Goal: Task Accomplishment & Management: Use online tool/utility

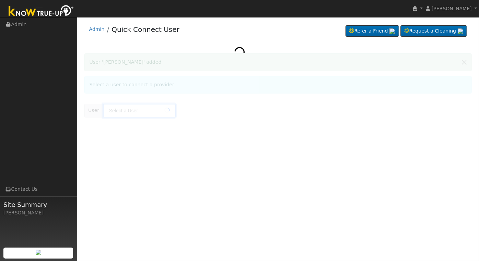
type input "[PERSON_NAME]"
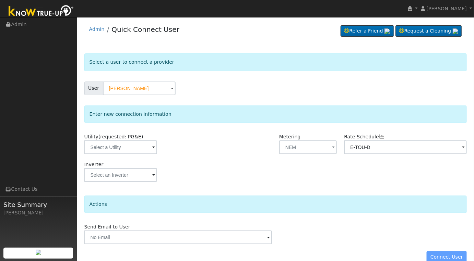
click at [17, 7] on img at bounding box center [41, 11] width 72 height 15
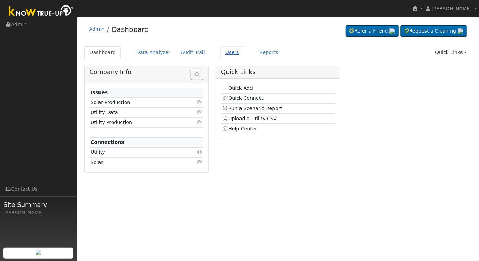
click at [224, 55] on link "Users" at bounding box center [232, 52] width 24 height 13
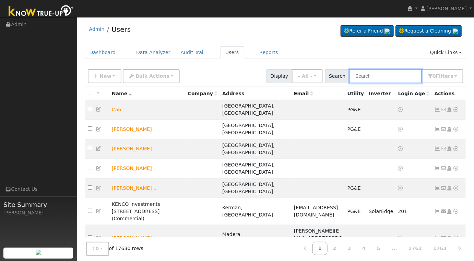
click at [394, 71] on input "text" at bounding box center [385, 76] width 73 height 14
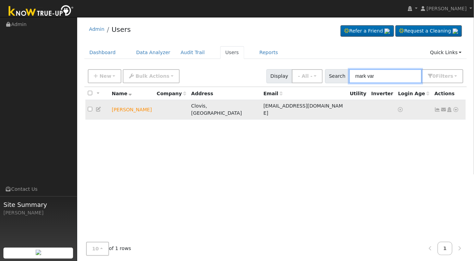
type input "mark var"
click at [148, 108] on td "Mark Varney" at bounding box center [131, 110] width 45 height 20
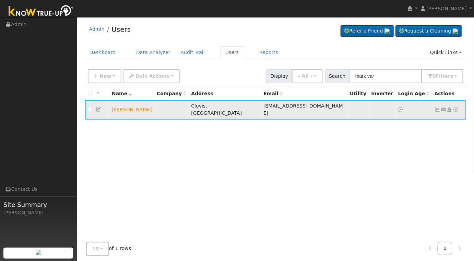
click at [456, 107] on icon at bounding box center [456, 109] width 6 height 5
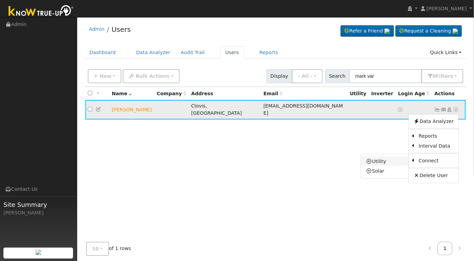
click at [396, 158] on link "Utility" at bounding box center [385, 162] width 48 height 10
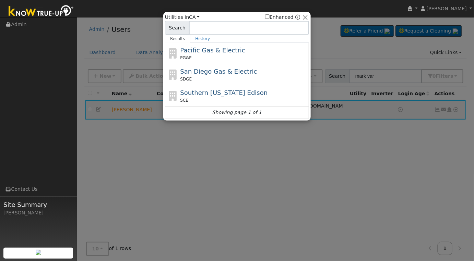
click at [280, 60] on div "PG&E" at bounding box center [243, 58] width 127 height 6
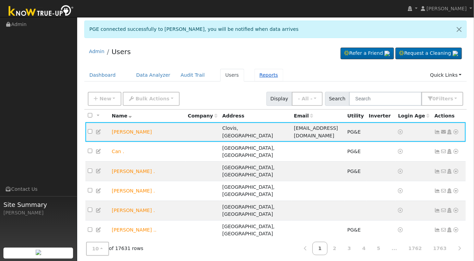
click at [255, 76] on link "Reports" at bounding box center [269, 75] width 29 height 13
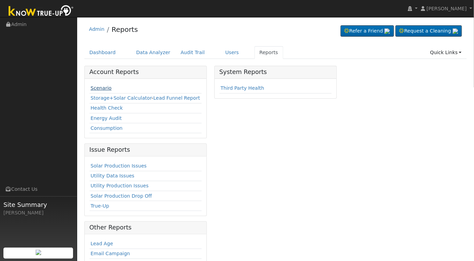
click at [97, 87] on link "Scenario" at bounding box center [101, 87] width 21 height 5
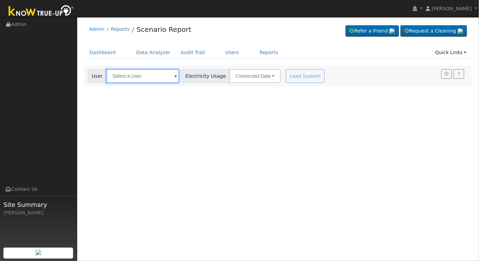
click at [130, 75] on input "text" at bounding box center [142, 76] width 73 height 14
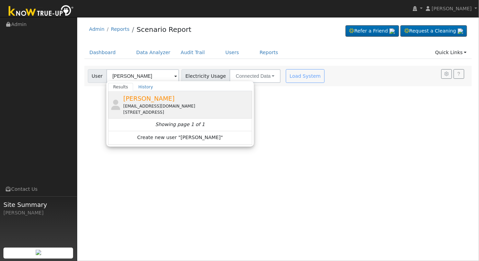
click at [179, 107] on div "[EMAIL_ADDRESS][DOMAIN_NAME]" at bounding box center [186, 106] width 127 height 6
type input "[PERSON_NAME]"
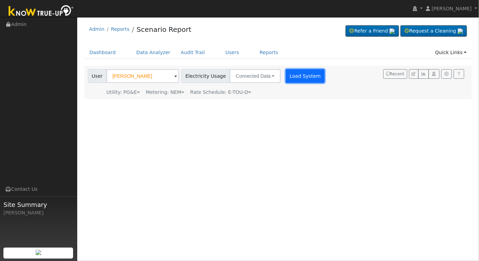
click at [302, 82] on button "Load System" at bounding box center [305, 76] width 39 height 14
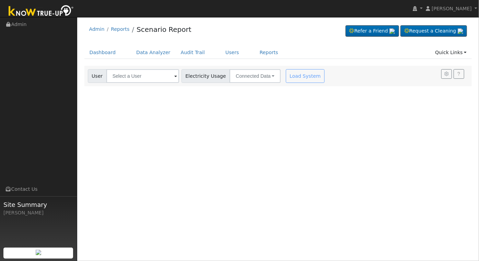
click at [174, 77] on span at bounding box center [175, 77] width 3 height 8
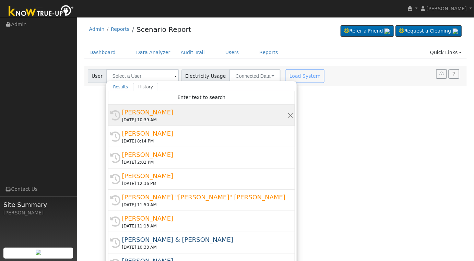
click at [159, 117] on div "[DATE] 10:39 AM" at bounding box center [204, 120] width 165 height 6
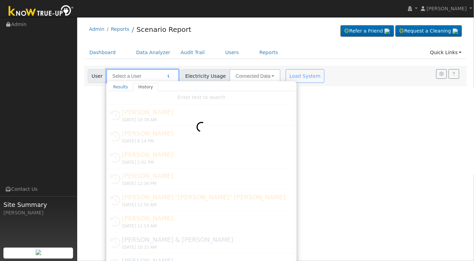
type input "[PERSON_NAME]"
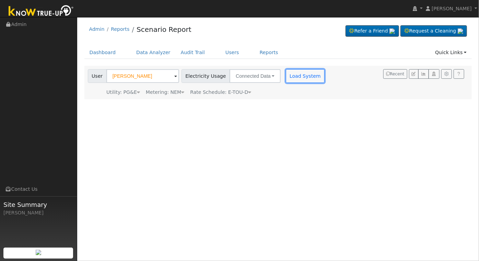
click at [290, 75] on button "Load System" at bounding box center [305, 76] width 39 height 14
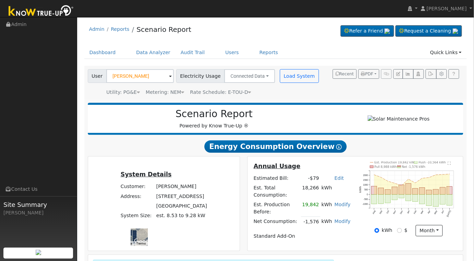
scroll to position [101, 0]
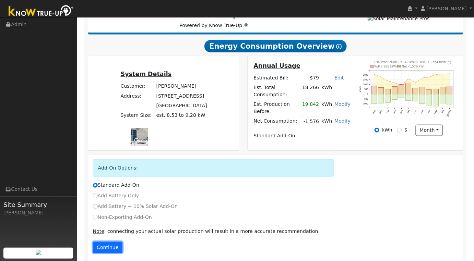
click at [106, 242] on button "Continue" at bounding box center [107, 248] width 29 height 12
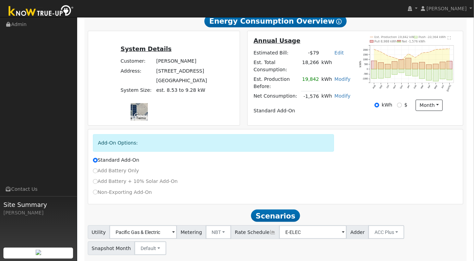
scroll to position [177, 0]
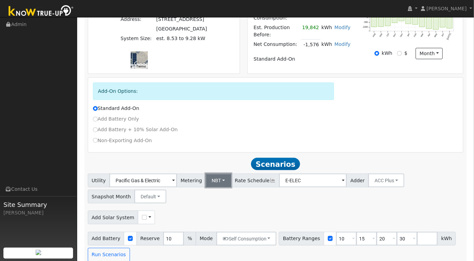
click at [221, 174] on button "NBT" at bounding box center [219, 181] width 26 height 14
click at [235, 148] on div "Scenario Report Powered by Know True-Up ® Energy Consumption Overview Show Help…" at bounding box center [275, 93] width 383 height 343
click at [336, 232] on input "10" at bounding box center [346, 239] width 21 height 14
type input "15"
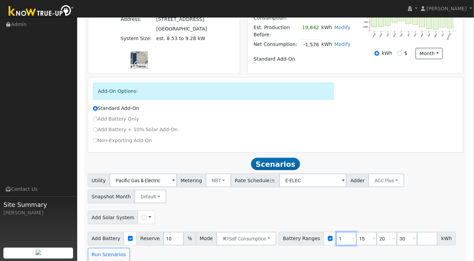
type input "20"
type input "30"
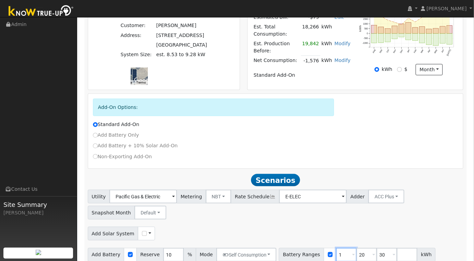
type input "20"
type input "30"
type input "3"
type input "20"
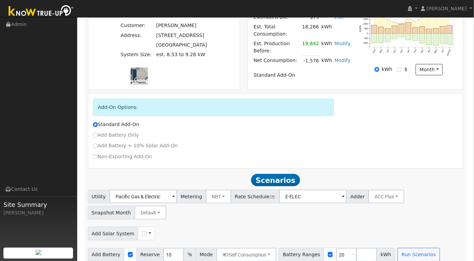
click at [417, 216] on div "Utility Pacific Gas & Electric Metering NBT NEM NBT Rate Schedule E-ELEC Adder …" at bounding box center [275, 226] width 383 height 72
click at [412, 248] on button "Run Scenarios" at bounding box center [419, 255] width 42 height 14
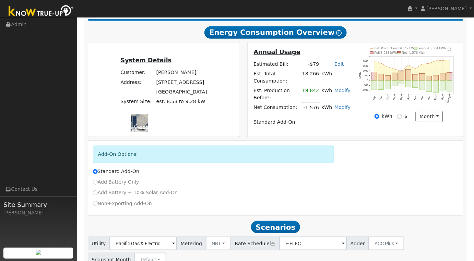
scroll to position [228, 0]
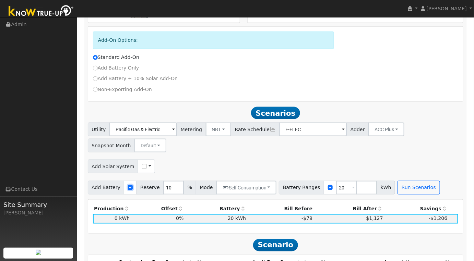
click at [128, 185] on input "checkbox" at bounding box center [130, 187] width 5 height 5
checkbox input "false"
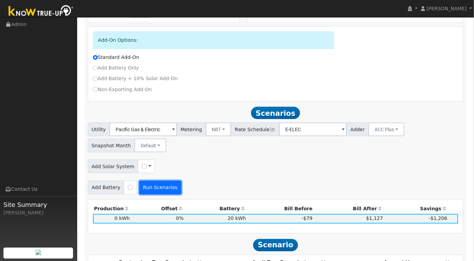
click at [147, 181] on button "Run Scenarios" at bounding box center [160, 188] width 42 height 14
click at [141, 160] on div "Use CSV Data" at bounding box center [146, 167] width 17 height 14
click at [142, 164] on input "checkbox" at bounding box center [144, 166] width 5 height 5
checkbox input "true"
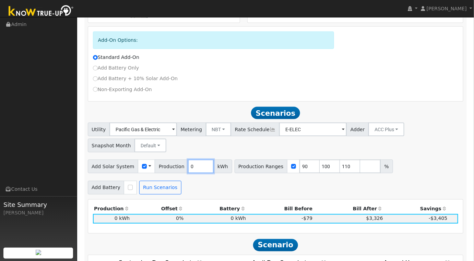
click at [188, 163] on input "0" at bounding box center [201, 167] width 26 height 14
type input "5704"
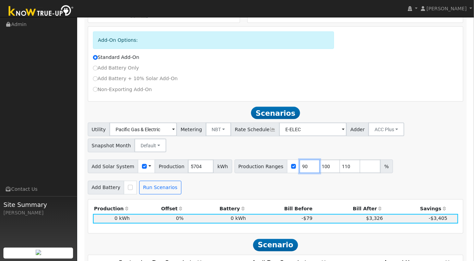
click at [299, 161] on input "90" at bounding box center [309, 167] width 21 height 14
type input "100"
type input "110"
type input "100"
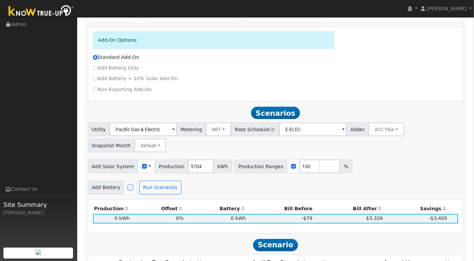
click at [128, 185] on input "checkbox" at bounding box center [130, 187] width 5 height 5
checkbox input "true"
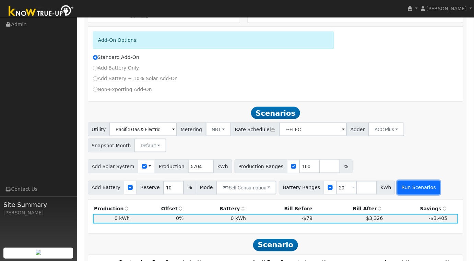
click at [401, 181] on button "Run Scenarios" at bounding box center [419, 188] width 42 height 14
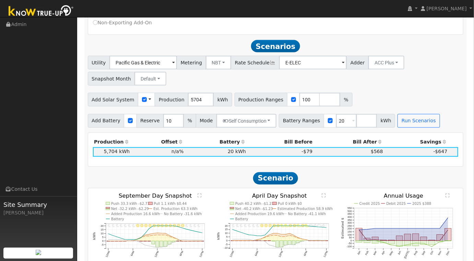
scroll to position [307, 0]
